Goal: Transaction & Acquisition: Book appointment/travel/reservation

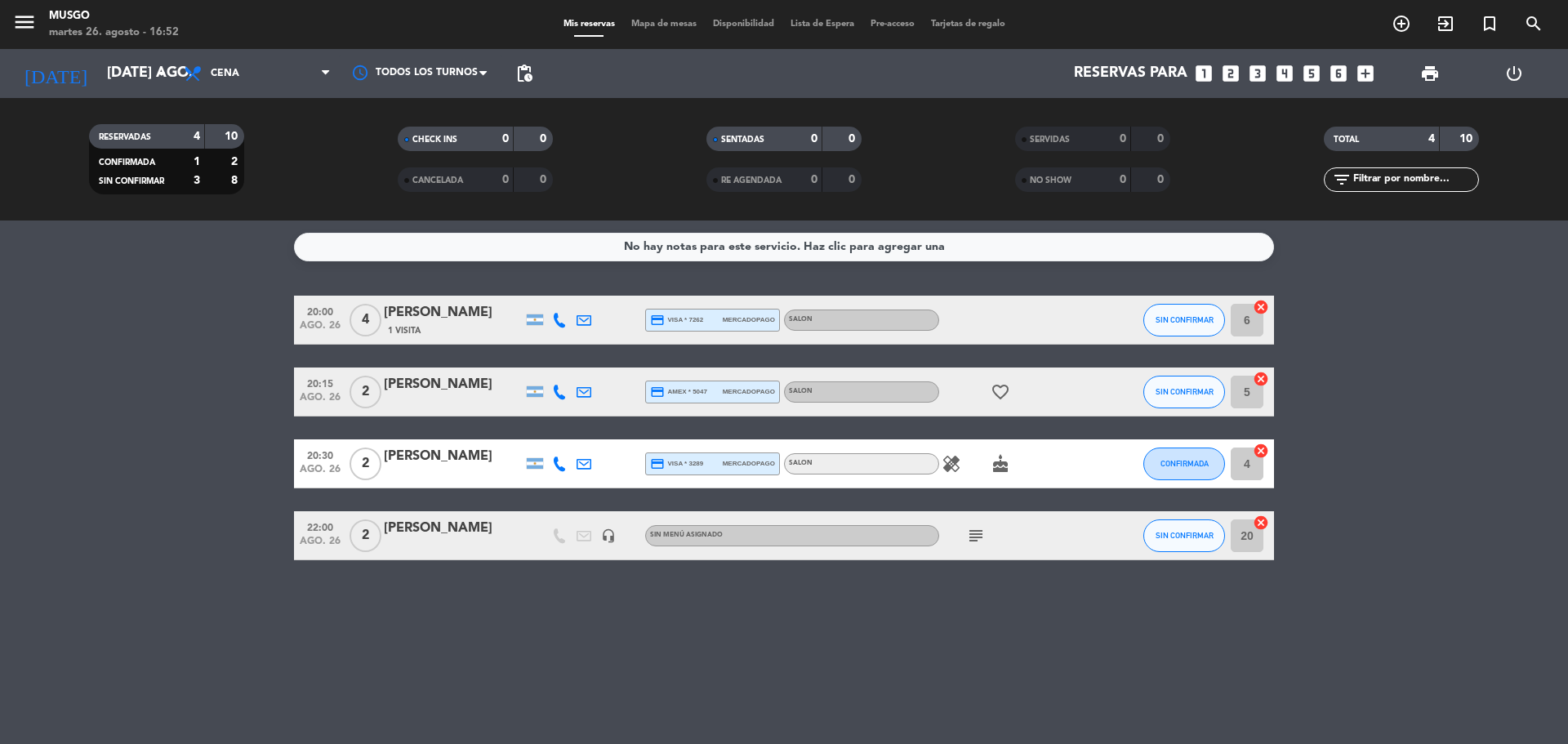
click at [1199, 73] on icon "looks_one" at bounding box center [1204, 73] width 21 height 21
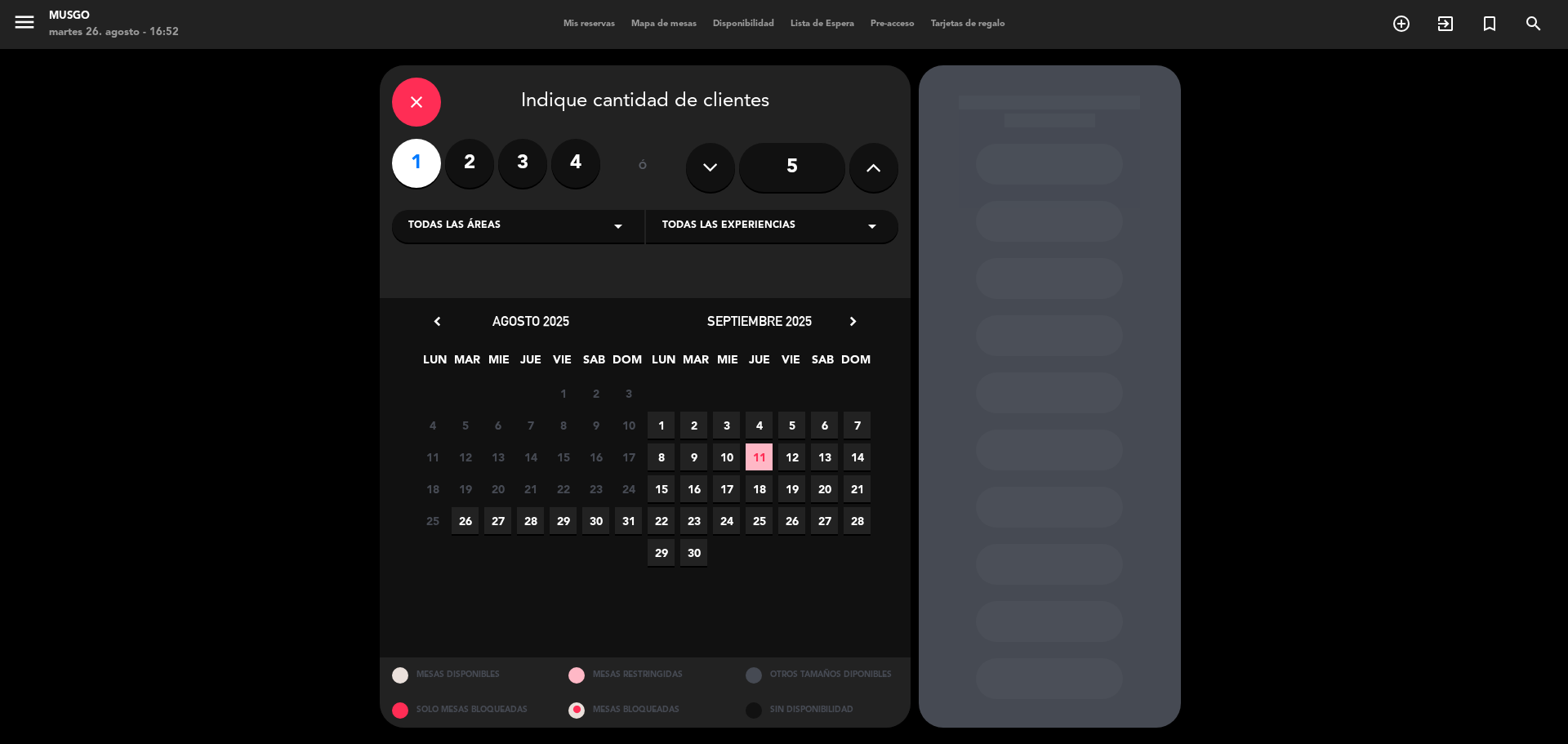
click at [470, 518] on span "26" at bounding box center [464, 520] width 27 height 27
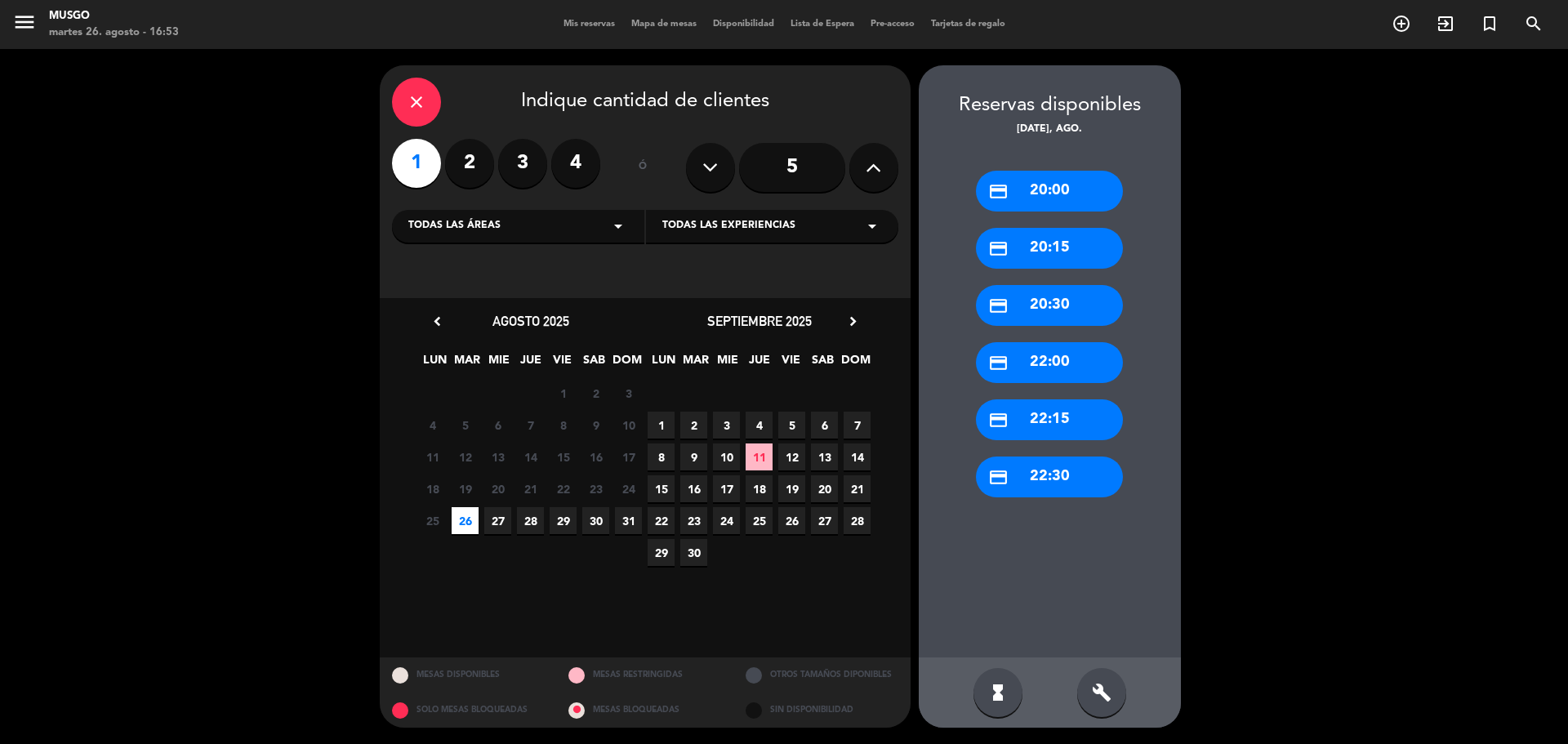
click at [1067, 355] on div "credit_card 22:00" at bounding box center [1049, 362] width 147 height 41
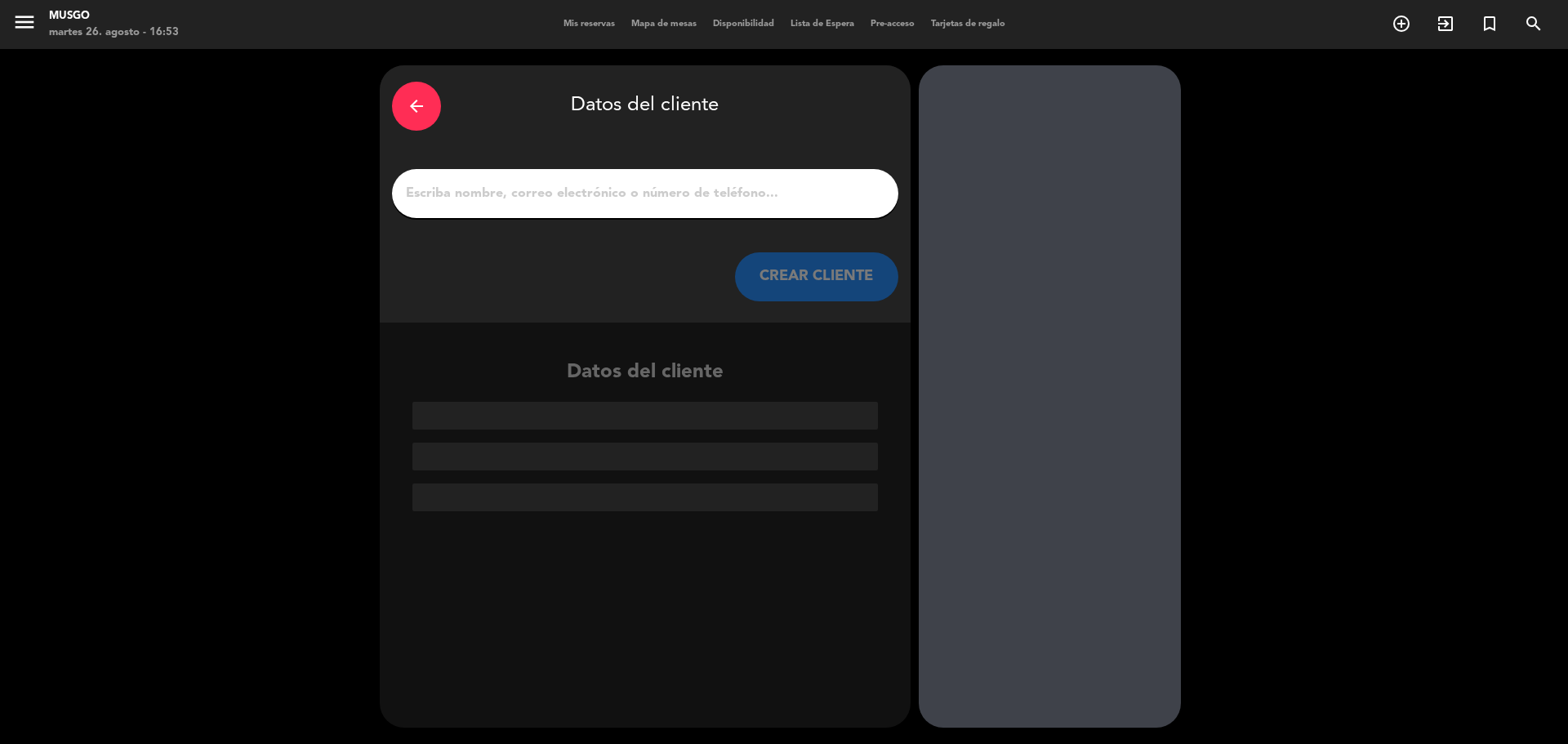
click at [684, 184] on input "1" at bounding box center [645, 193] width 482 height 23
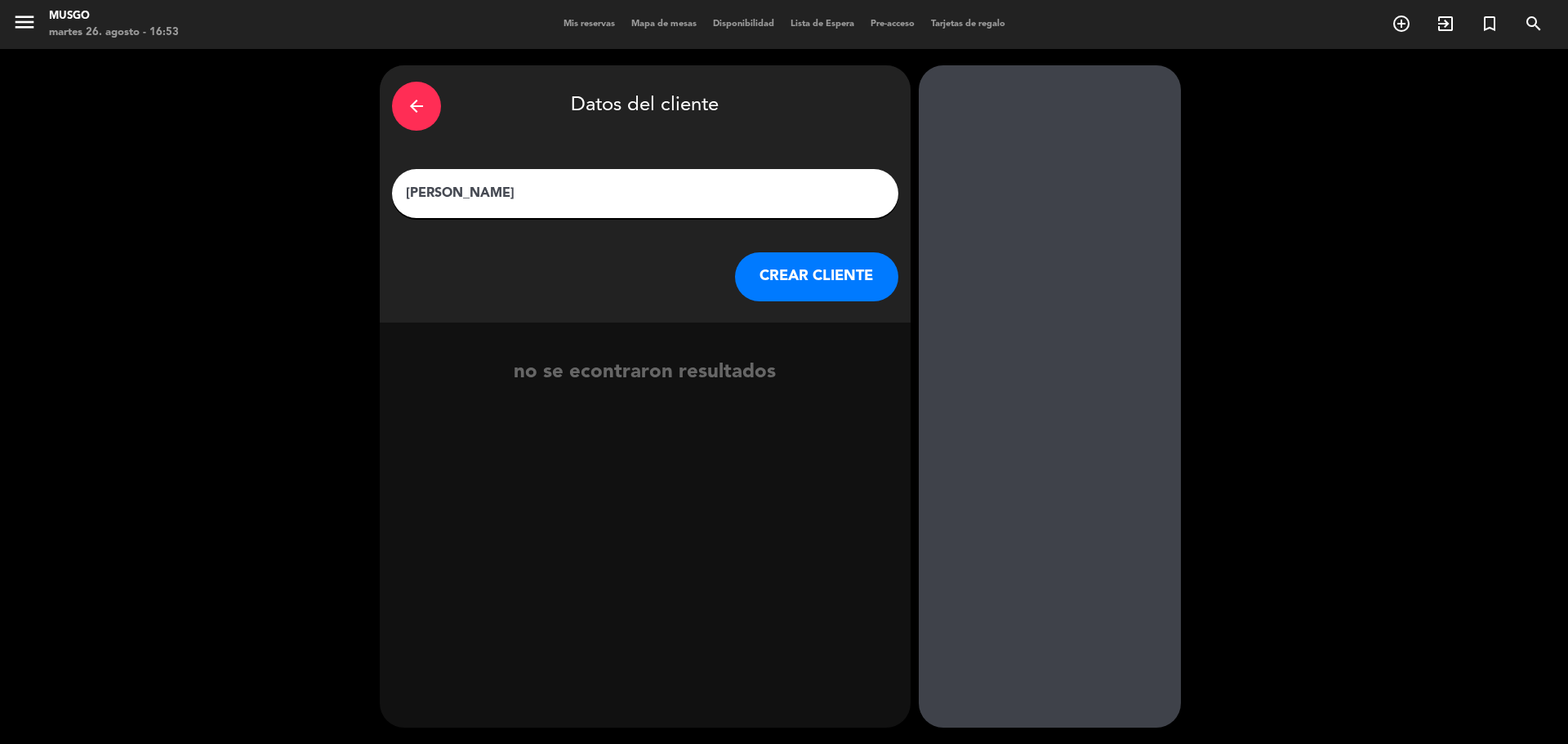
type input "[PERSON_NAME]"
click at [858, 288] on button "CREAR CLIENTE" at bounding box center [817, 276] width 163 height 49
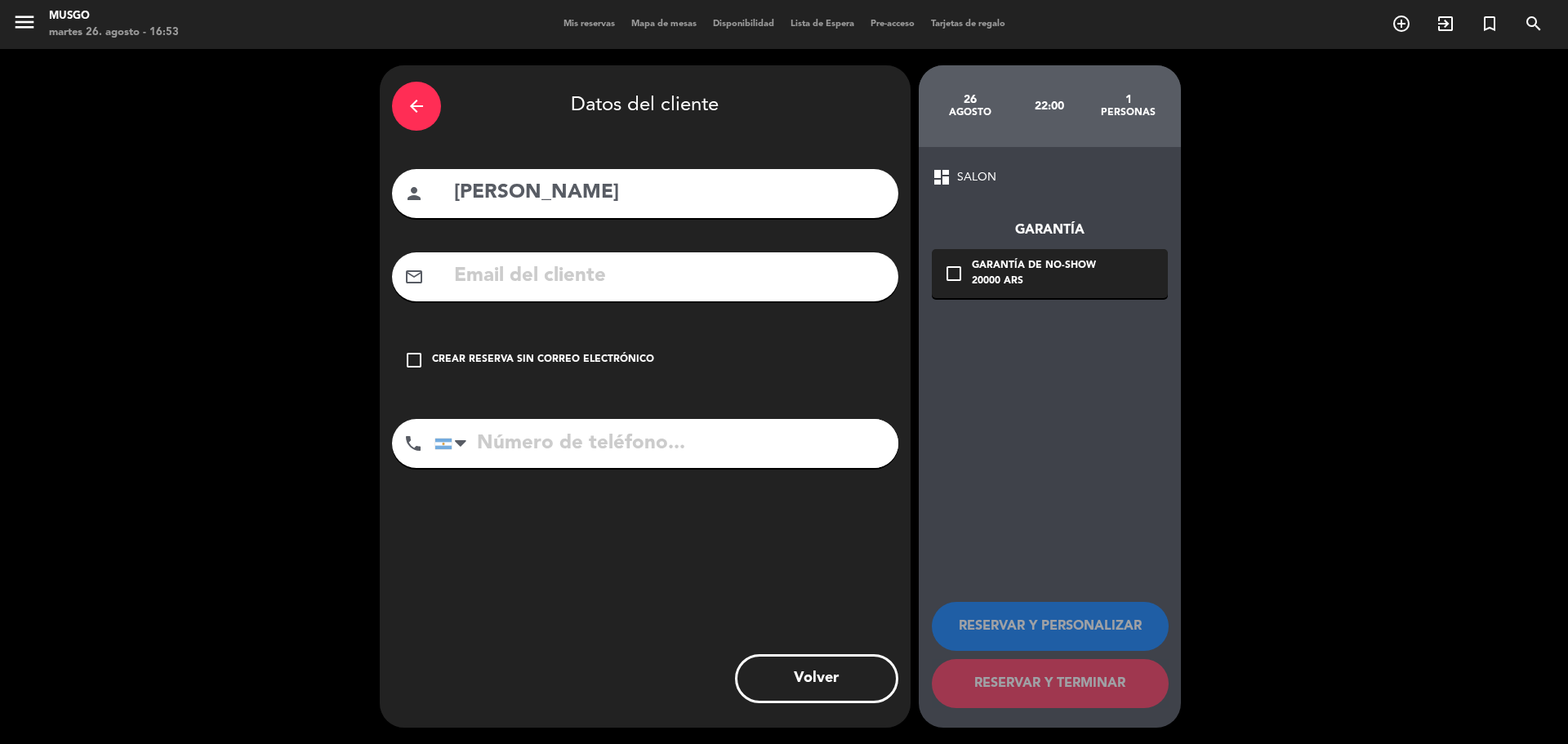
click at [410, 362] on icon "check_box_outline_blank" at bounding box center [414, 360] width 20 height 20
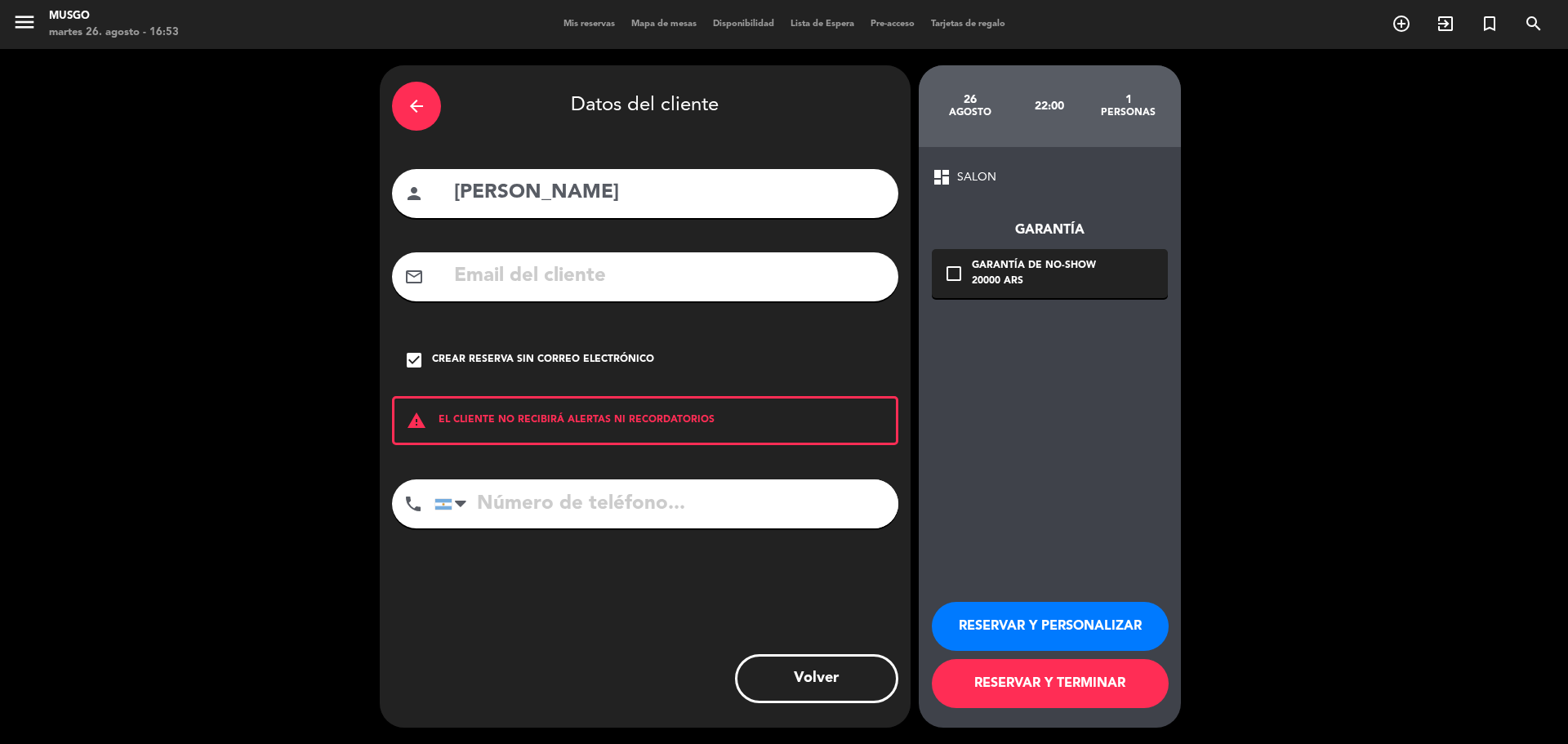
click at [562, 506] on input "tel" at bounding box center [666, 503] width 464 height 49
click at [446, 504] on div at bounding box center [444, 504] width 17 height 10
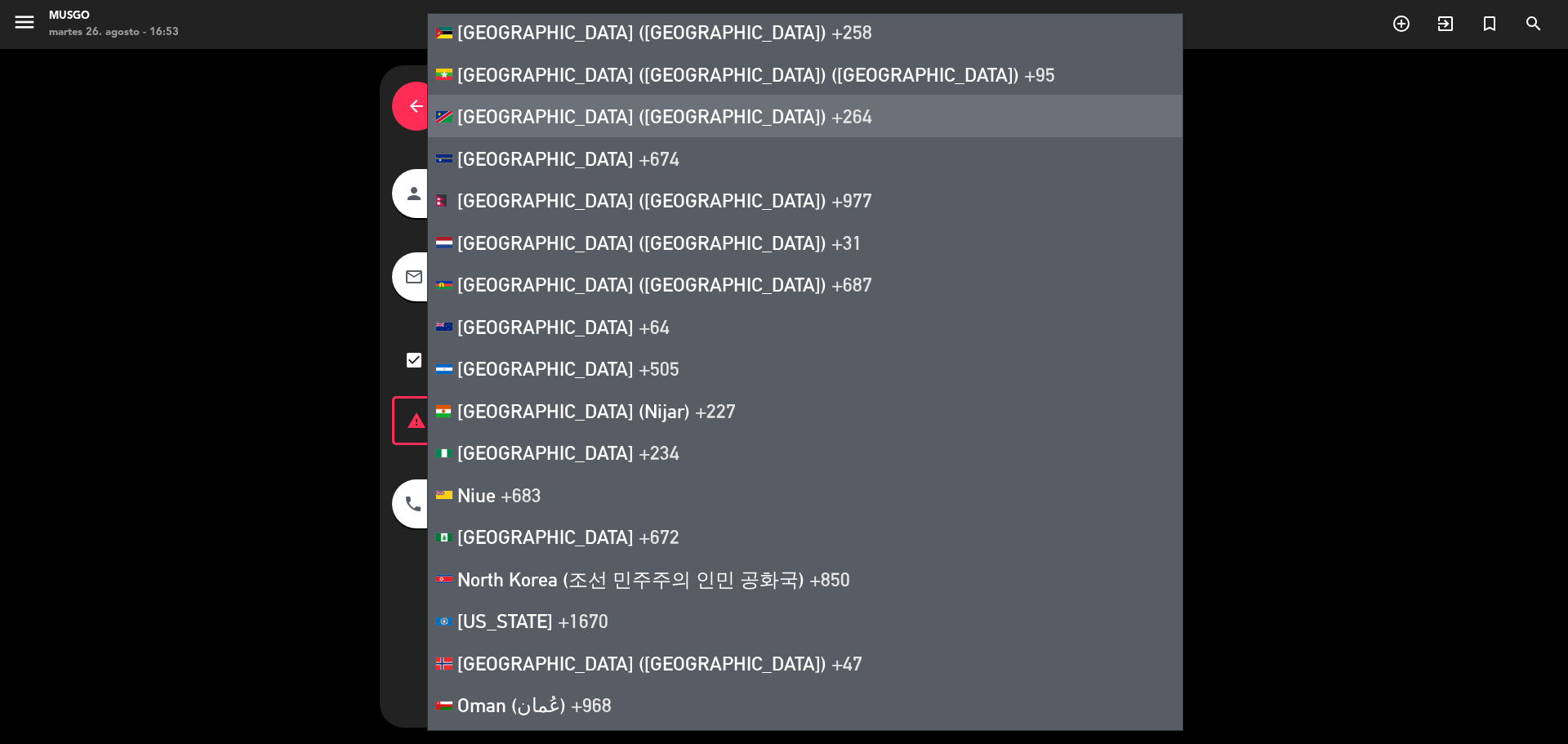
scroll to position [6319, 0]
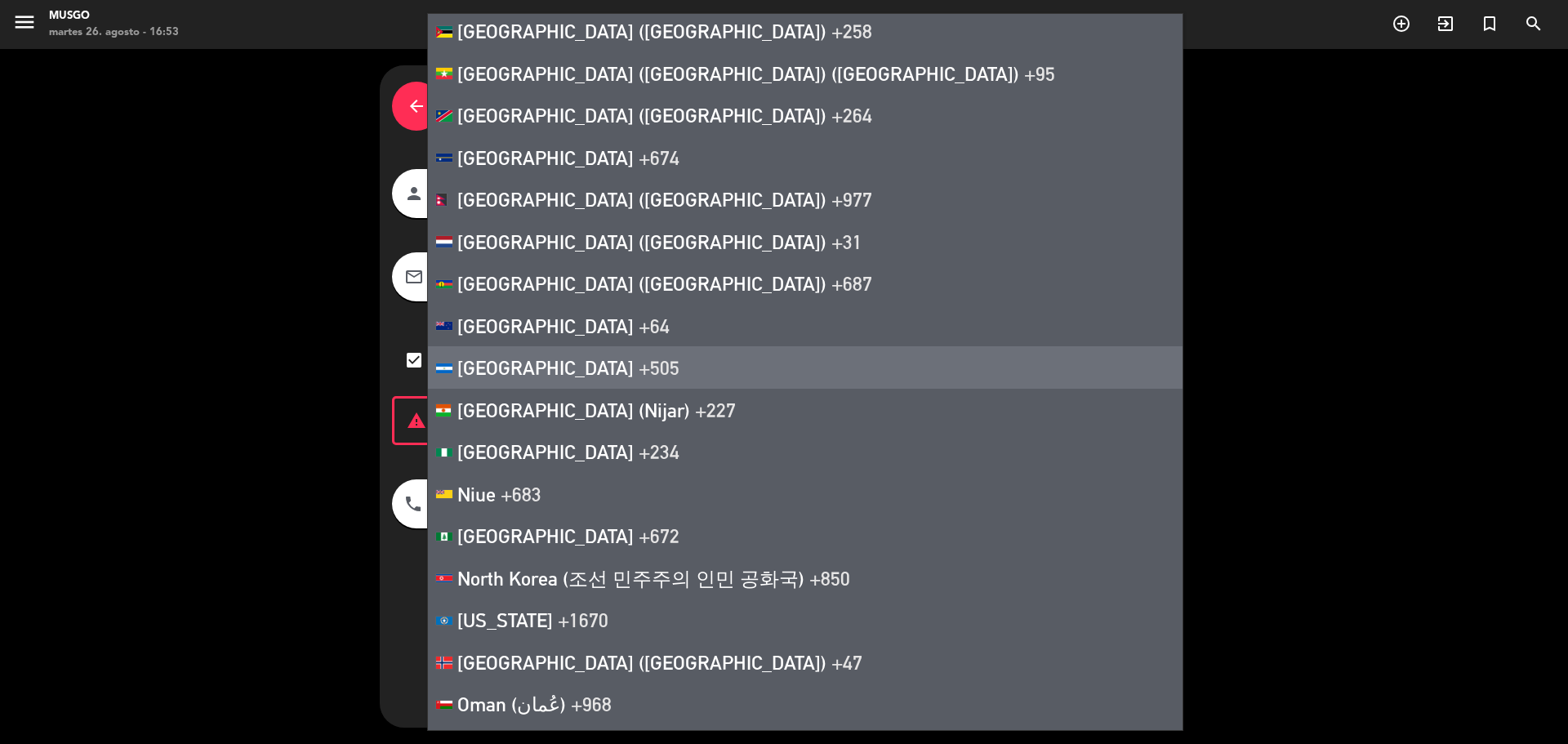
click at [638, 370] on span "+505" at bounding box center [658, 367] width 41 height 23
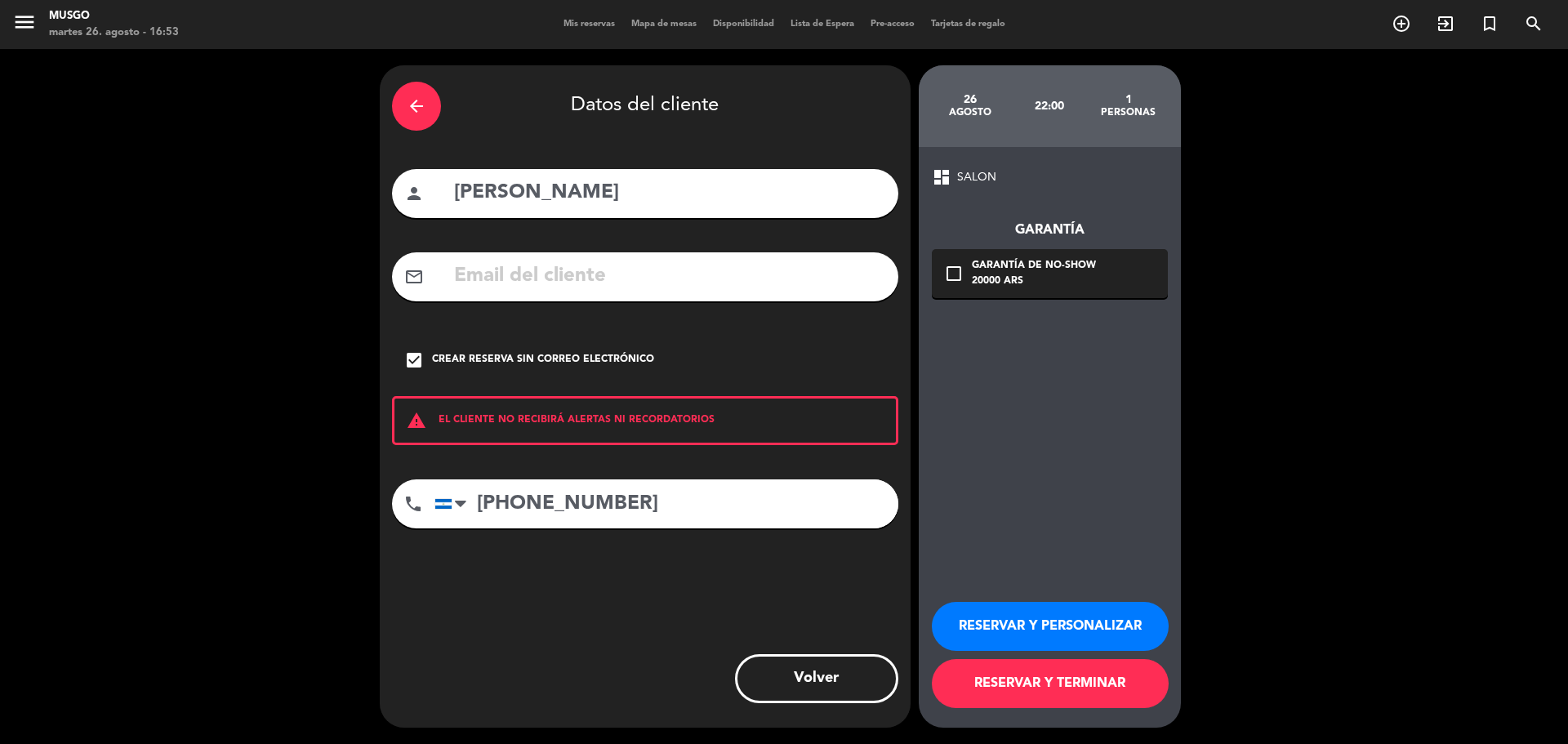
type input "[PHONE_NUMBER]"
click at [1071, 614] on button "RESERVAR Y PERSONALIZAR" at bounding box center [1051, 626] width 237 height 49
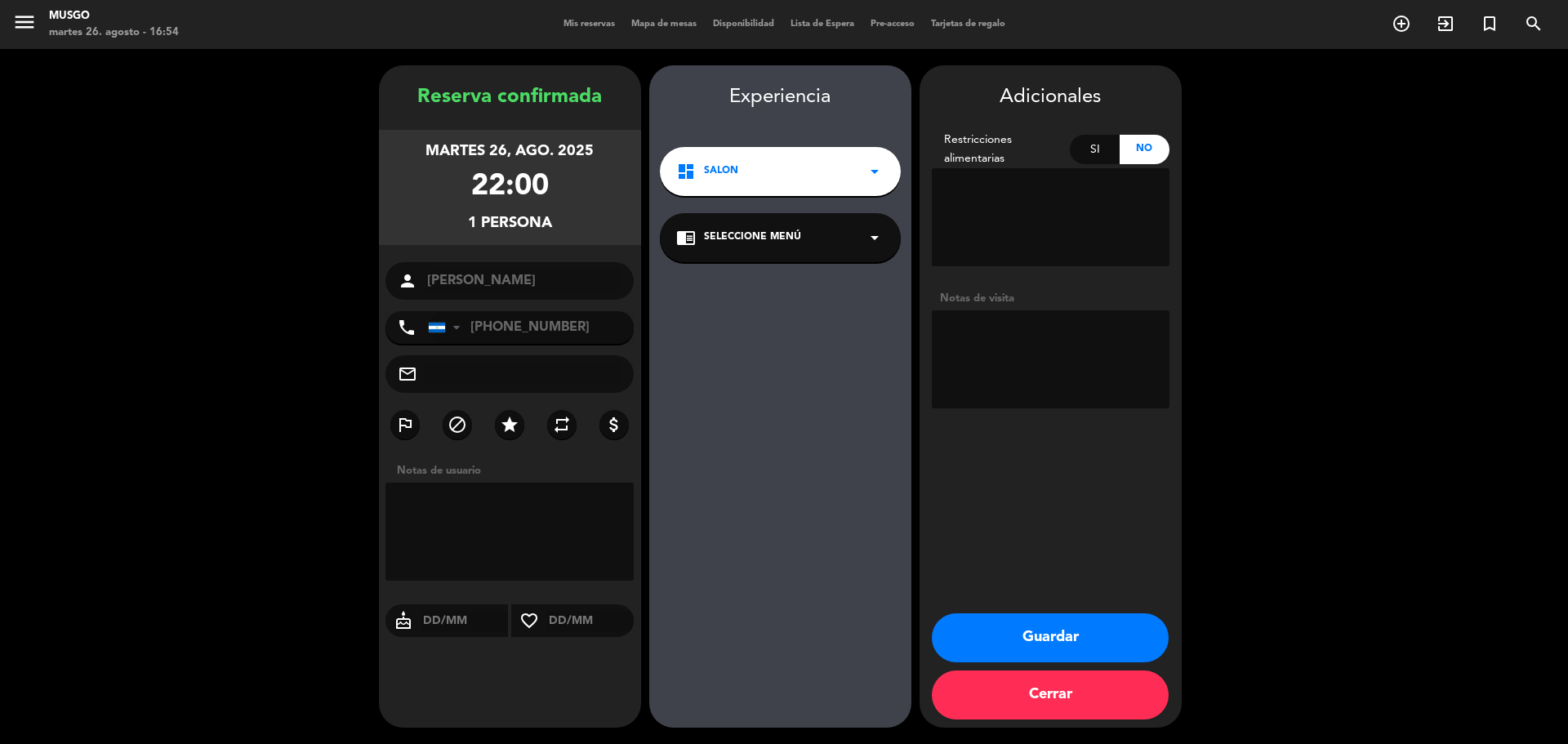
click at [985, 348] on textarea at bounding box center [1051, 359] width 237 height 98
type textarea "Llega 21 hs"
click at [1039, 640] on button "Guardar" at bounding box center [1051, 637] width 237 height 49
